Goal: Navigation & Orientation: Find specific page/section

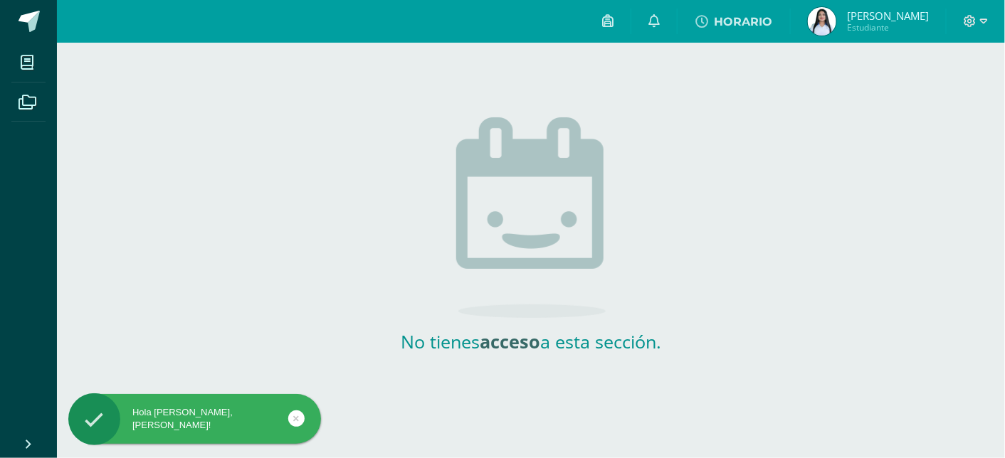
click at [291, 415] on link at bounding box center [296, 419] width 16 height 16
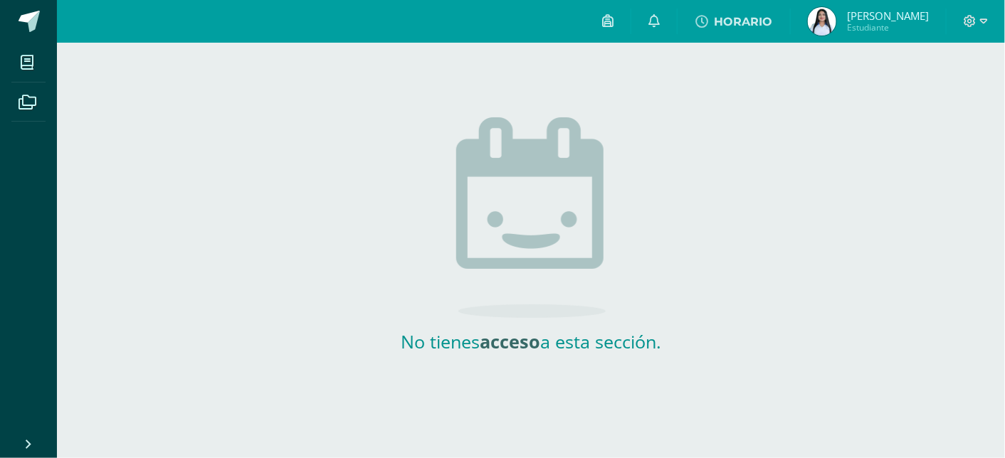
click at [836, 18] on img at bounding box center [821, 21] width 28 height 28
click at [835, 21] on img at bounding box center [821, 21] width 28 height 28
click at [836, 21] on img at bounding box center [821, 21] width 28 height 28
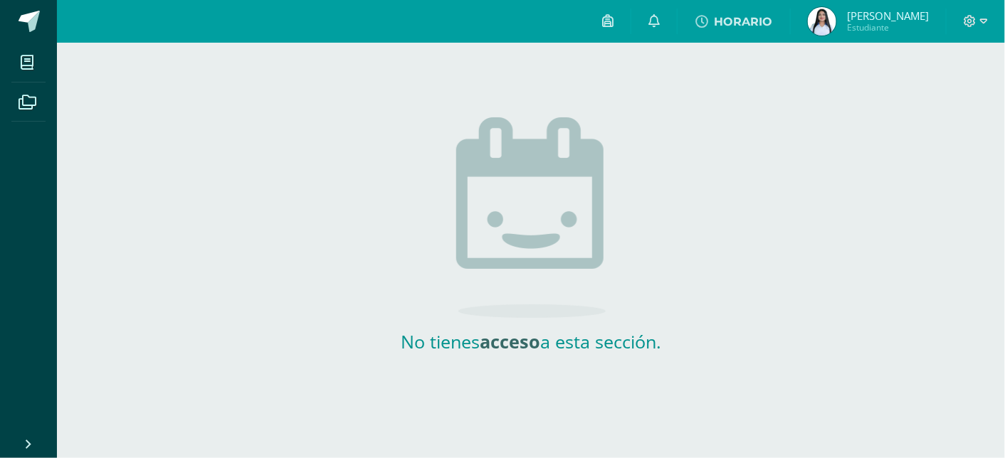
click at [836, 21] on img at bounding box center [821, 21] width 28 height 28
click at [830, 22] on img at bounding box center [821, 21] width 28 height 28
click at [831, 22] on img at bounding box center [821, 21] width 28 height 28
click at [974, 23] on icon at bounding box center [970, 21] width 12 height 12
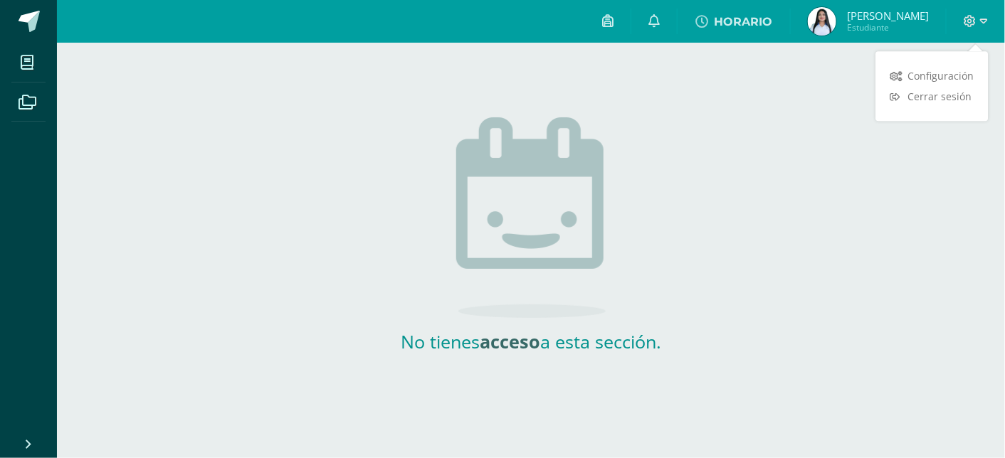
click at [852, 51] on div "No tienes acceso a esta sección." at bounding box center [531, 218] width 701 height 351
click at [836, 24] on img at bounding box center [821, 21] width 28 height 28
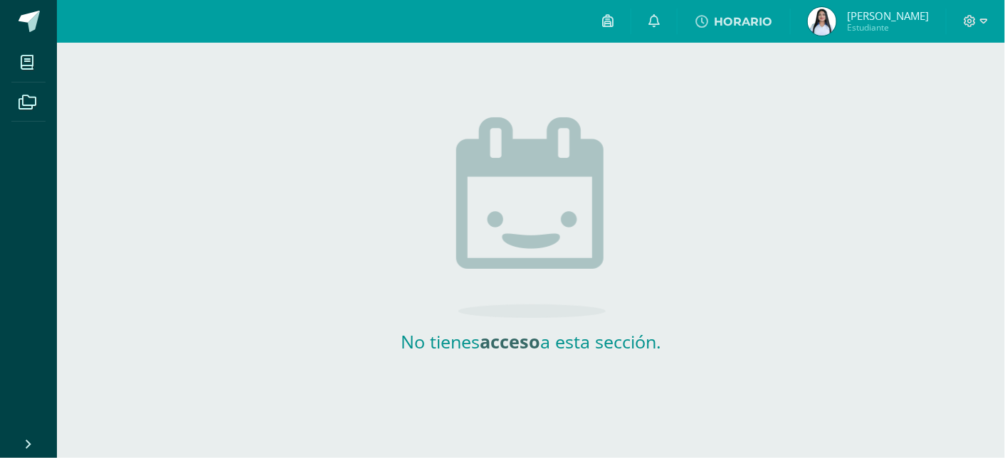
click at [836, 24] on img at bounding box center [821, 21] width 28 height 28
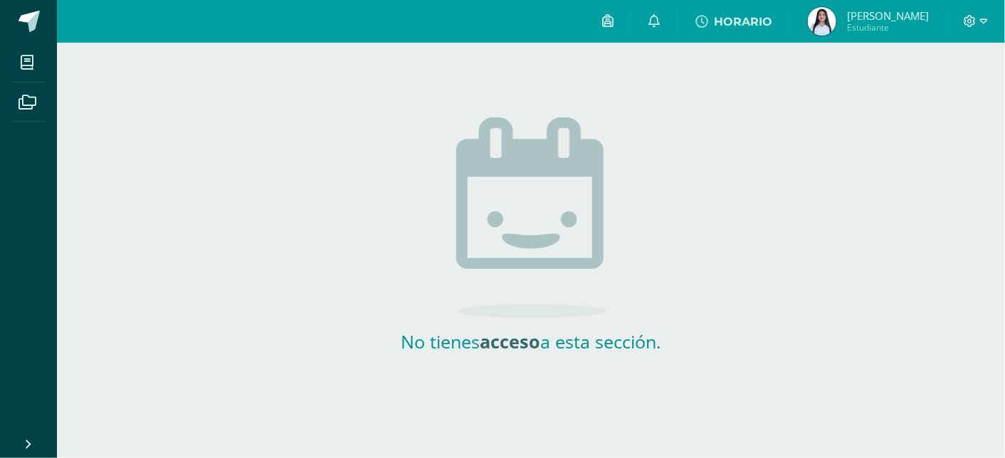
click at [836, 24] on img at bounding box center [821, 21] width 28 height 28
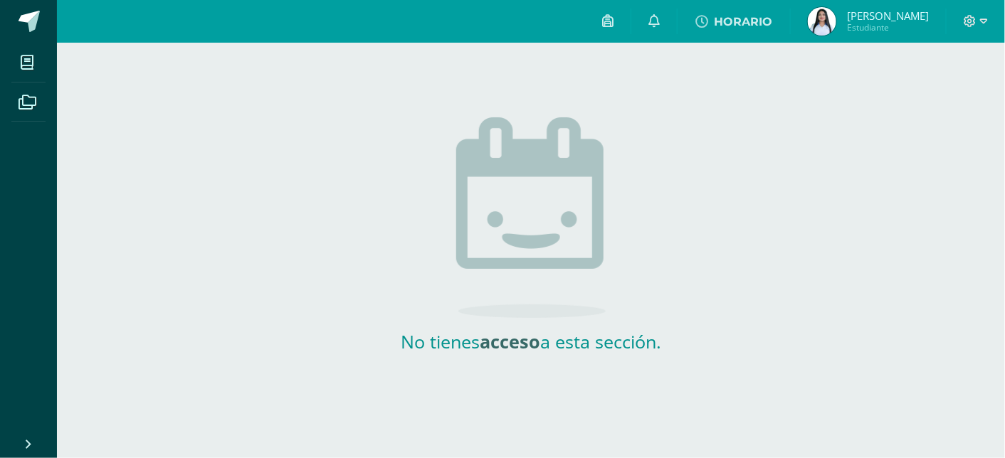
click at [836, 24] on img at bounding box center [821, 21] width 28 height 28
click at [836, 16] on img at bounding box center [821, 21] width 28 height 28
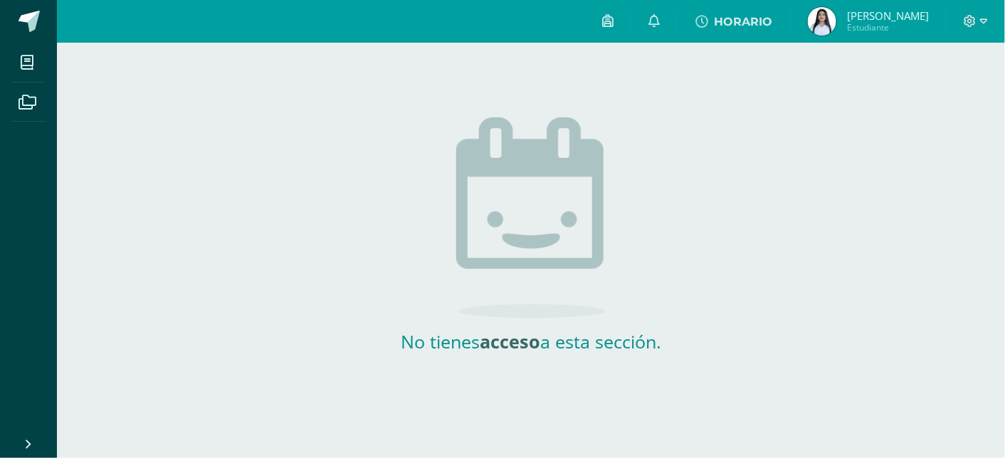
click at [836, 16] on img at bounding box center [821, 21] width 28 height 28
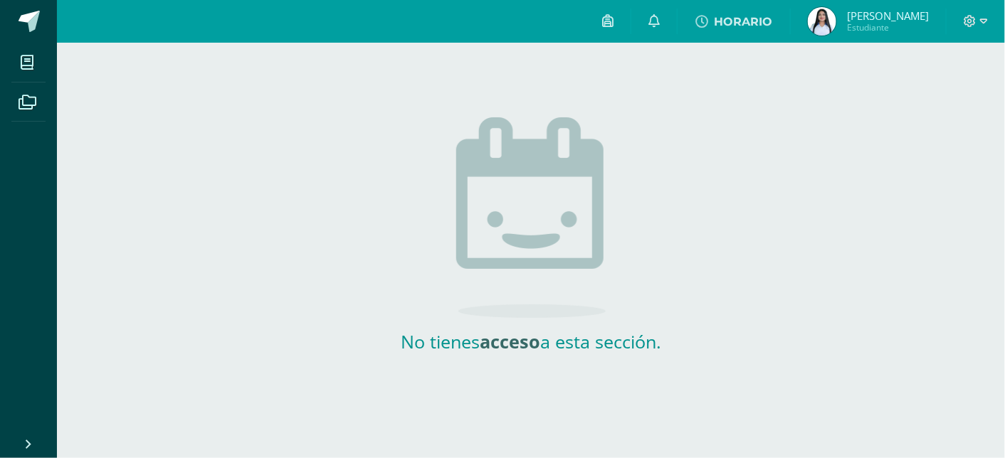
click at [836, 16] on img at bounding box center [821, 21] width 28 height 28
click at [830, 18] on img at bounding box center [821, 21] width 28 height 28
click at [112, 393] on html "Hola [PERSON_NAME], [PERSON_NAME]! Mis cursos Archivos Cerrar panel Configuraci…" at bounding box center [502, 196] width 1005 height 393
